Goal: Task Accomplishment & Management: Manage account settings

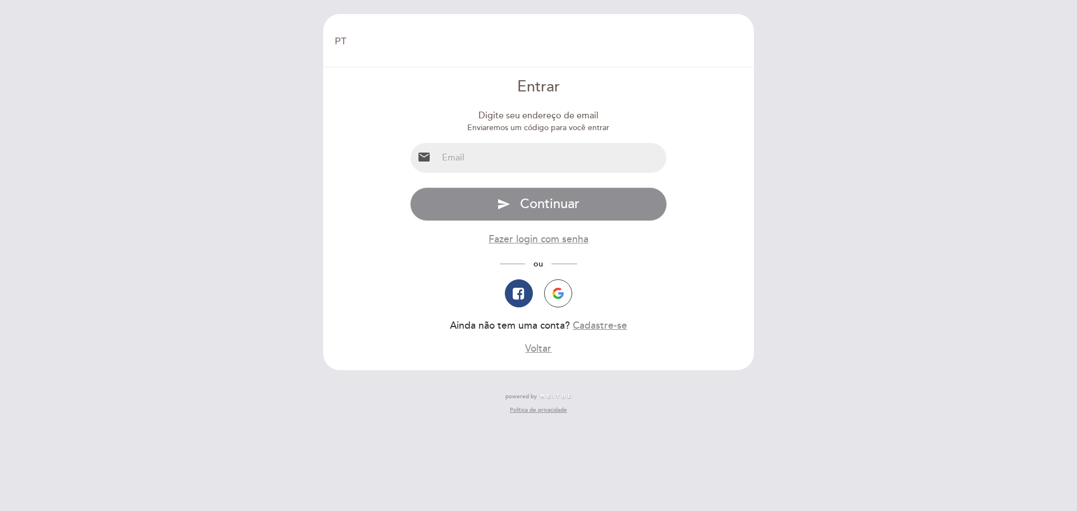
select select "pt"
click at [467, 153] on input "email" at bounding box center [551, 158] width 229 height 30
type input "[EMAIL_ADDRESS][DOMAIN_NAME]"
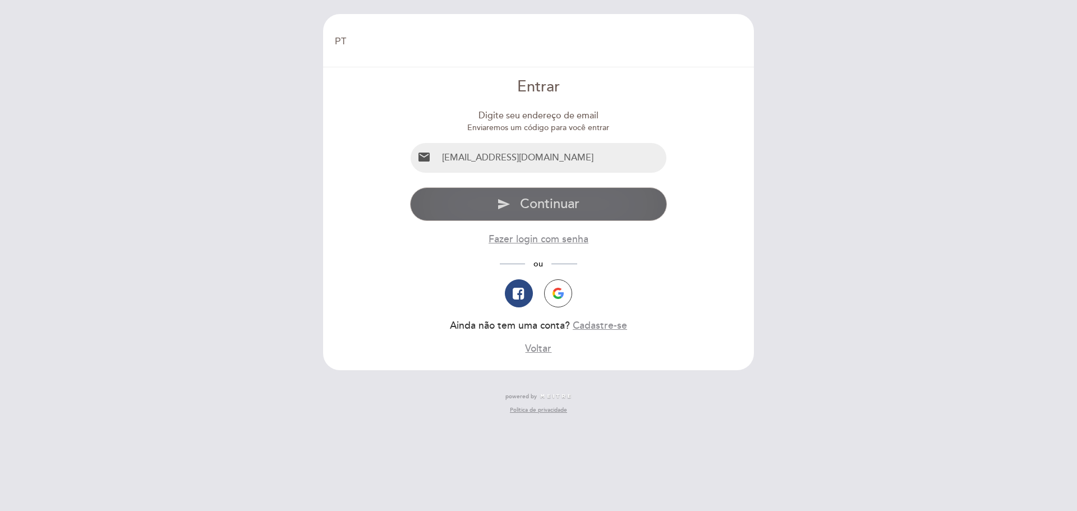
click at [546, 209] on span "Continuar" at bounding box center [549, 204] width 59 height 16
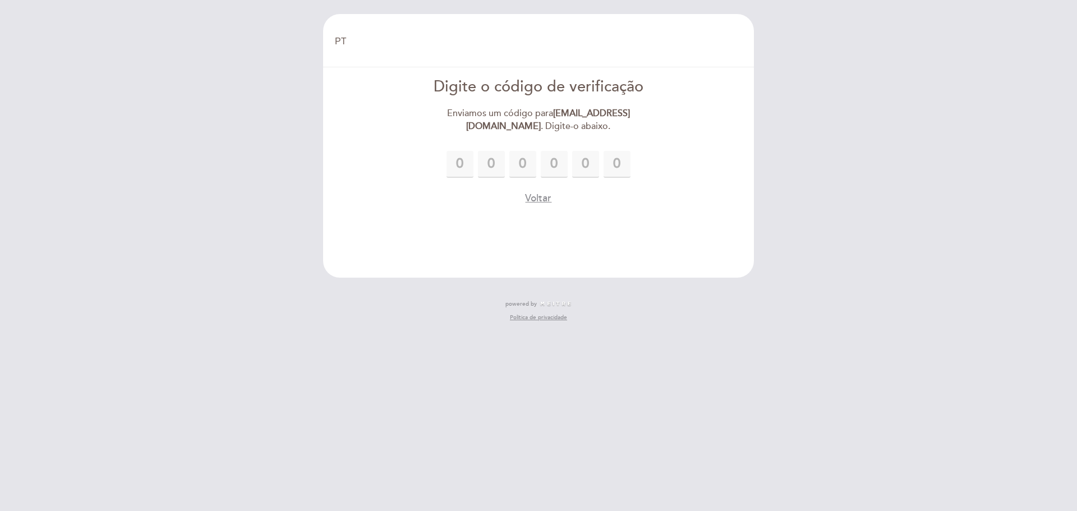
type input "2"
type input "5"
type input "0"
type input "9"
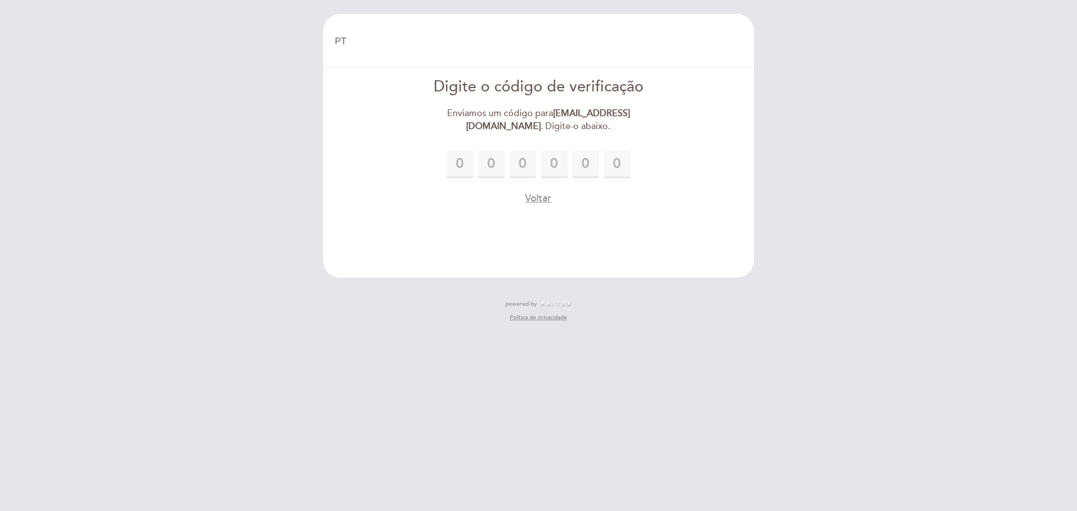
type input "1"
